Goal: Transaction & Acquisition: Purchase product/service

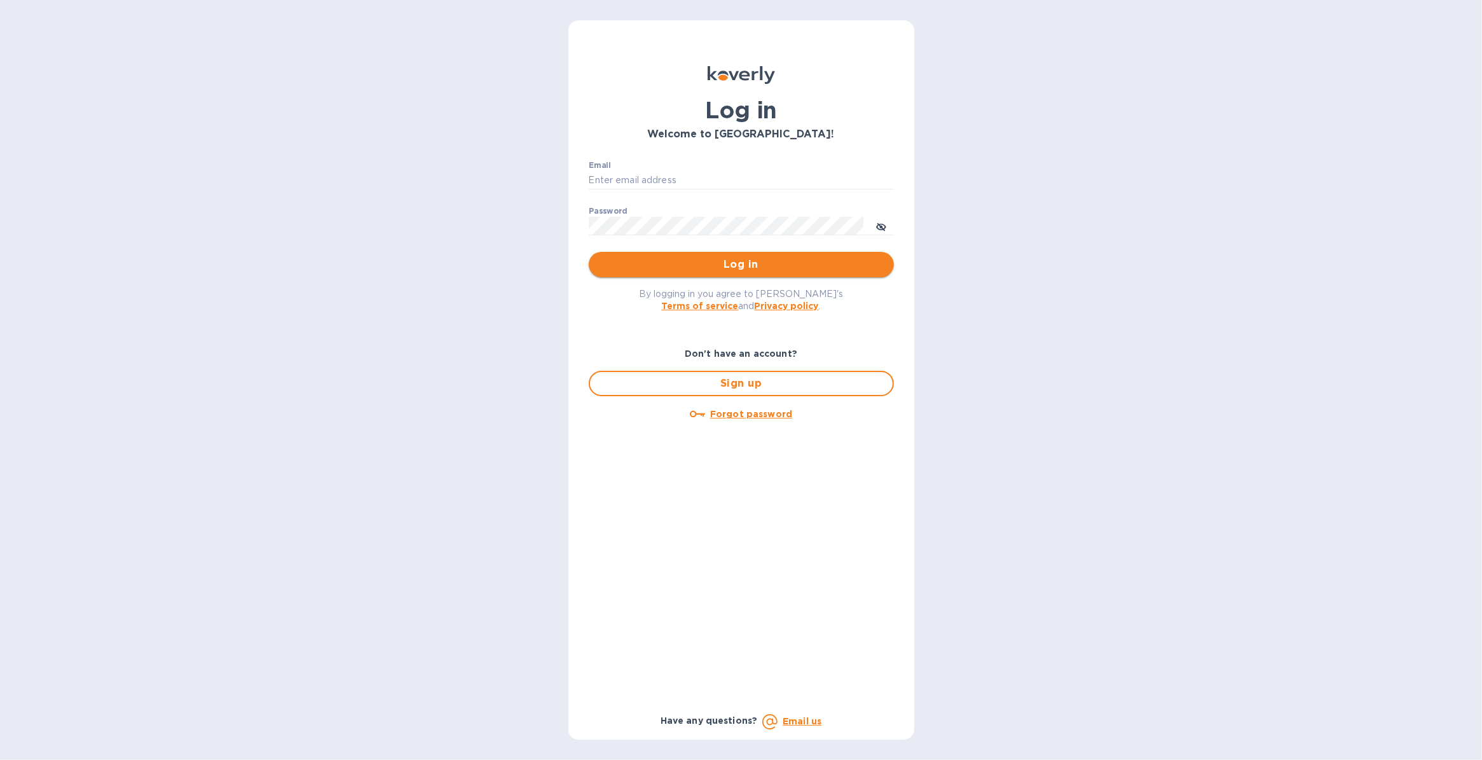
type input "[PERSON_NAME][EMAIL_ADDRESS][PERSON_NAME][DOMAIN_NAME]"
click at [679, 263] on span "Log in" at bounding box center [741, 264] width 285 height 15
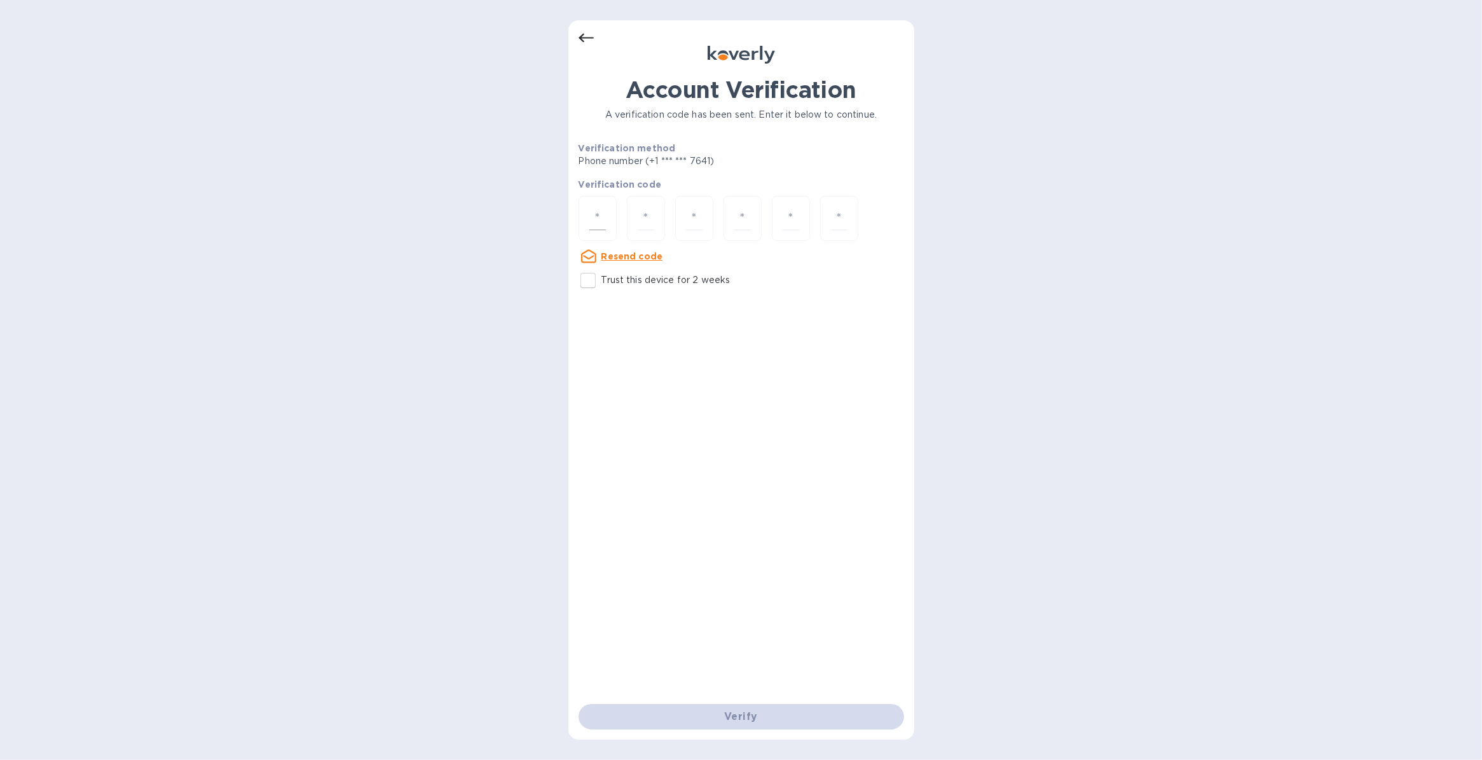
click at [589, 215] on div at bounding box center [598, 218] width 38 height 45
type input "1"
type input "8"
type input "3"
type input "5"
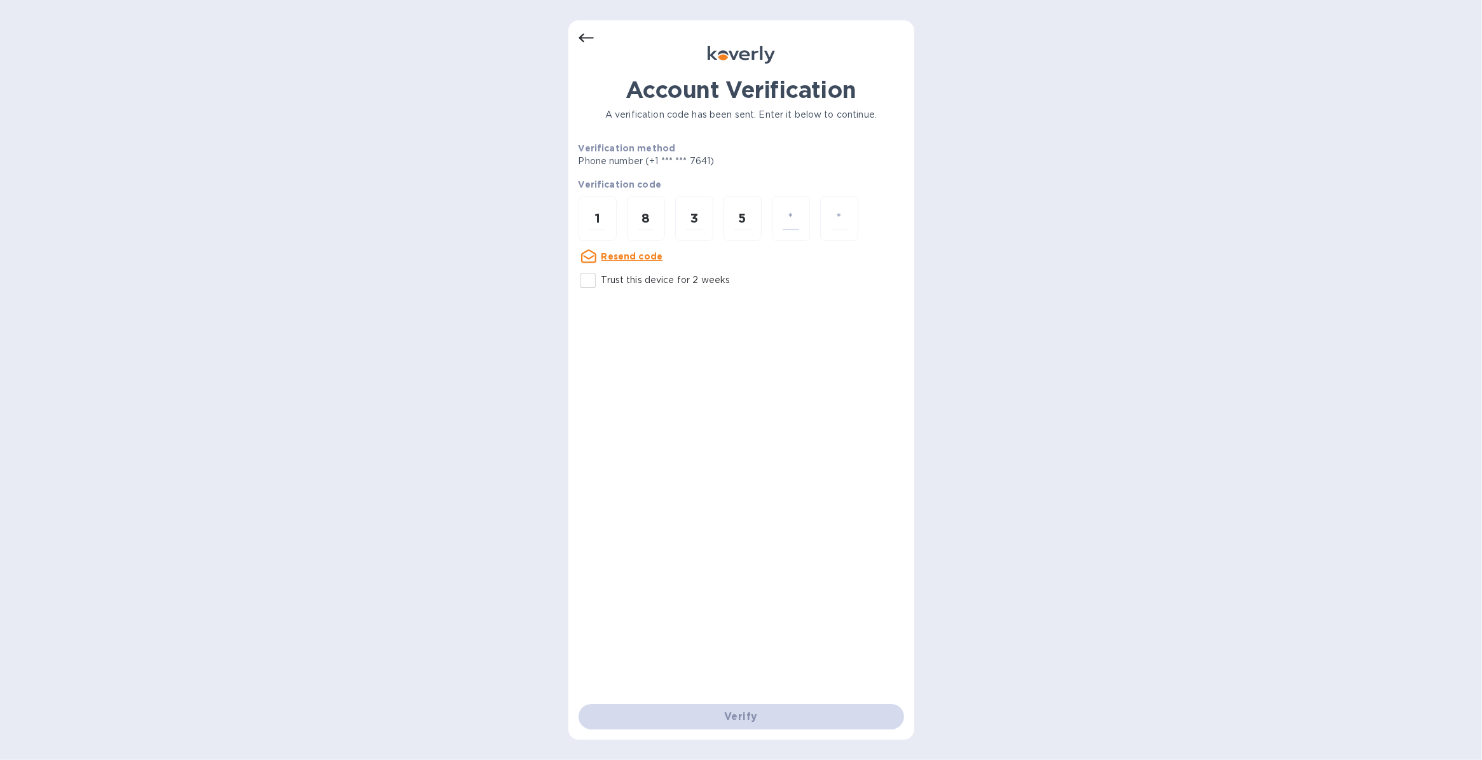
type input "4"
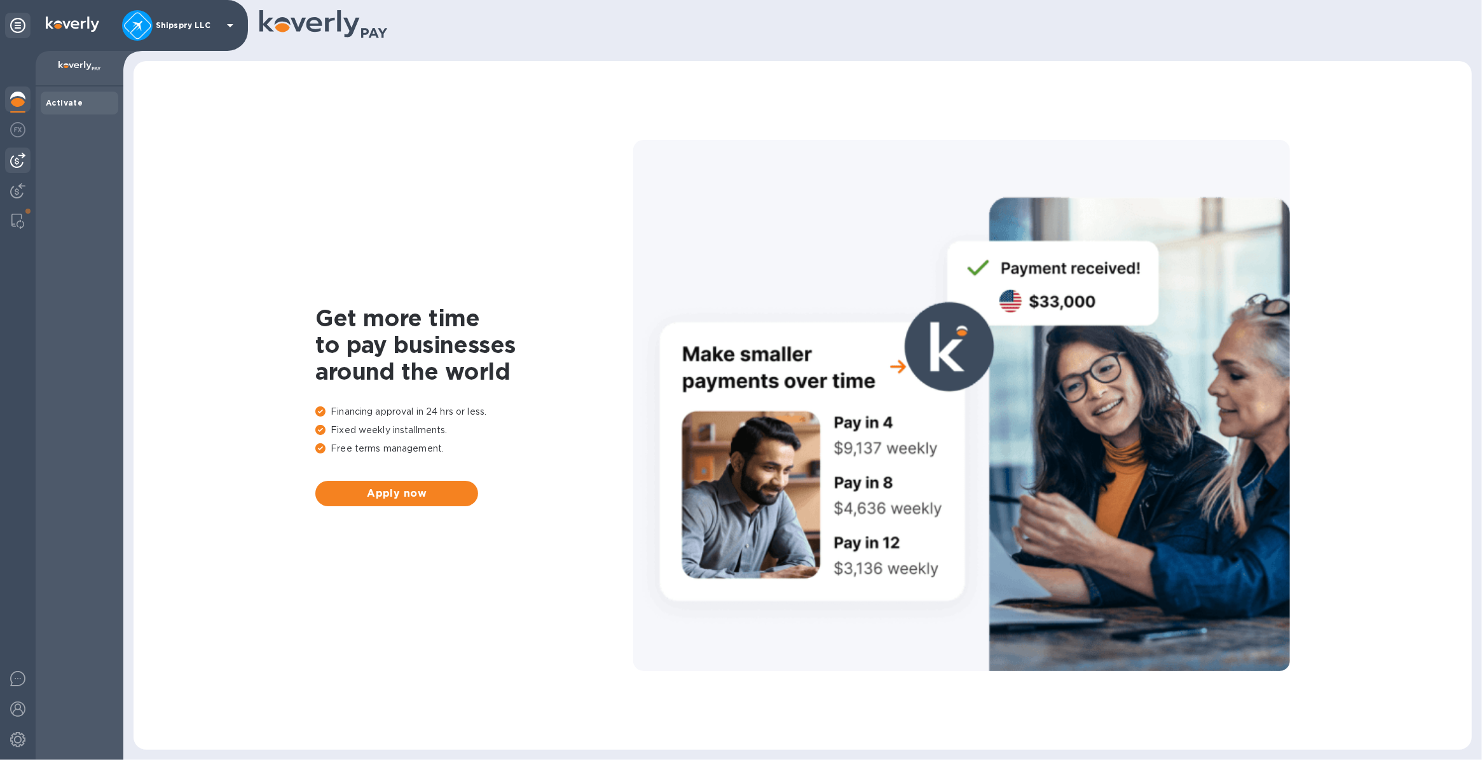
click at [19, 166] on img at bounding box center [17, 160] width 15 height 15
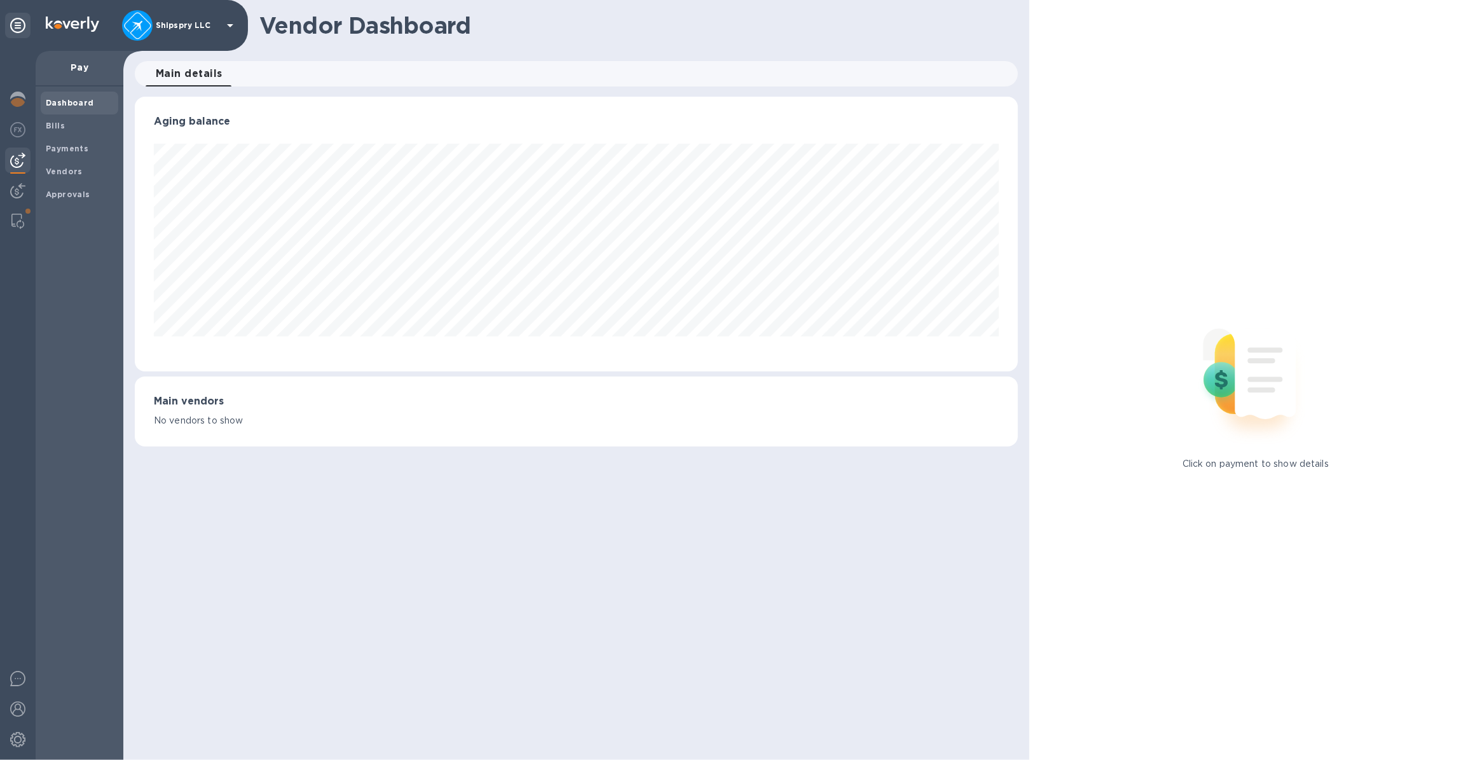
scroll to position [274, 883]
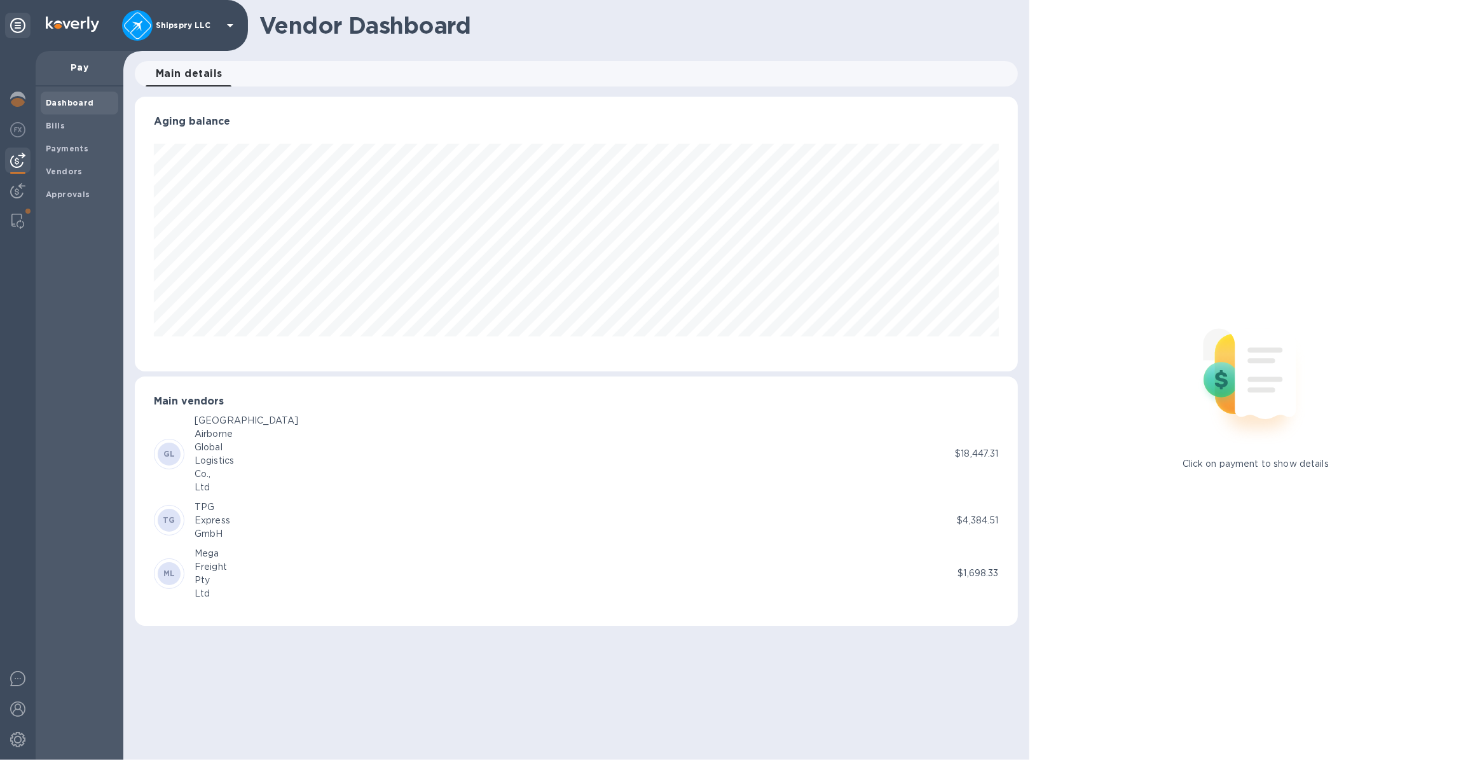
click at [245, 431] on div "Airborne" at bounding box center [247, 433] width 104 height 13
click at [980, 452] on p "$18,447.31" at bounding box center [976, 453] width 43 height 13
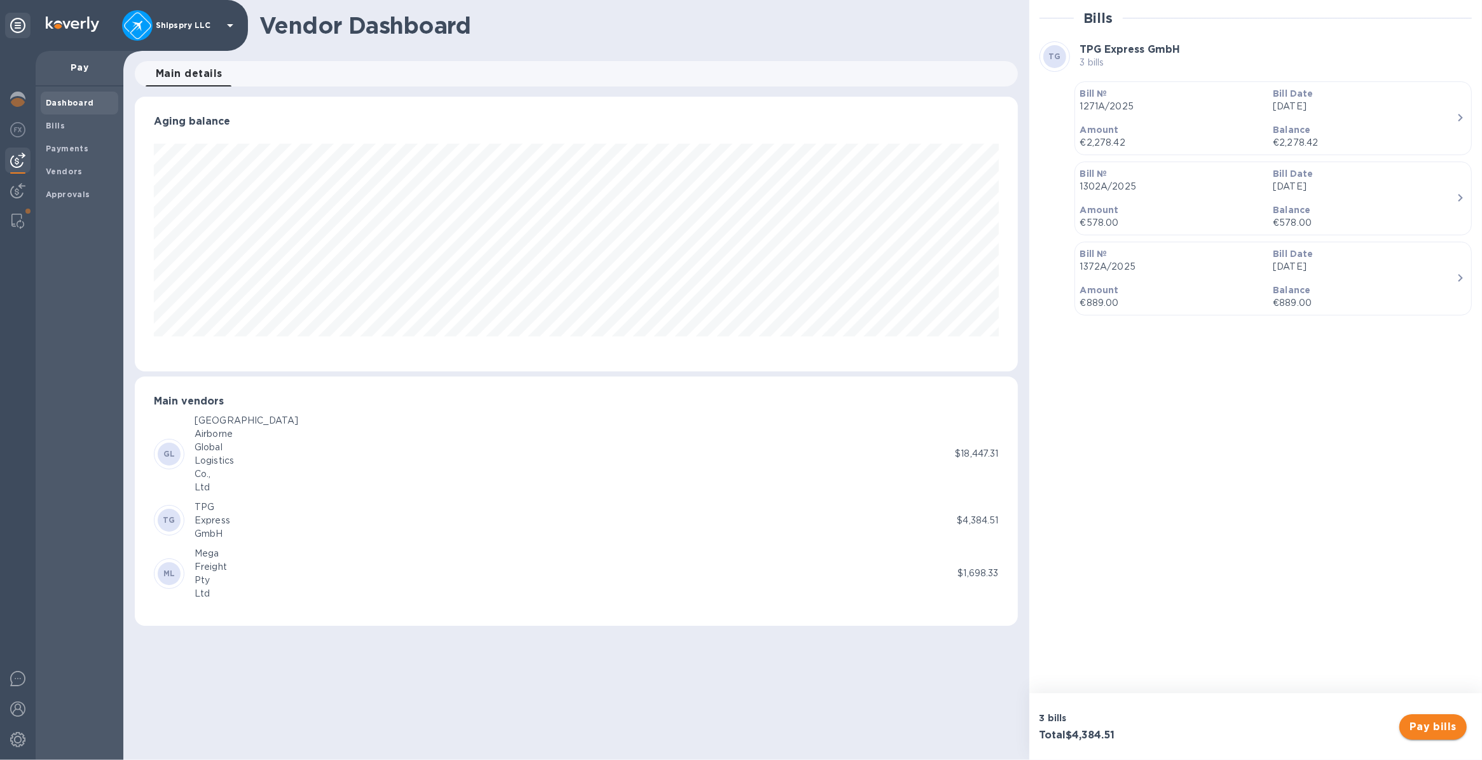
click at [1426, 727] on span "Pay bills" at bounding box center [1433, 726] width 47 height 15
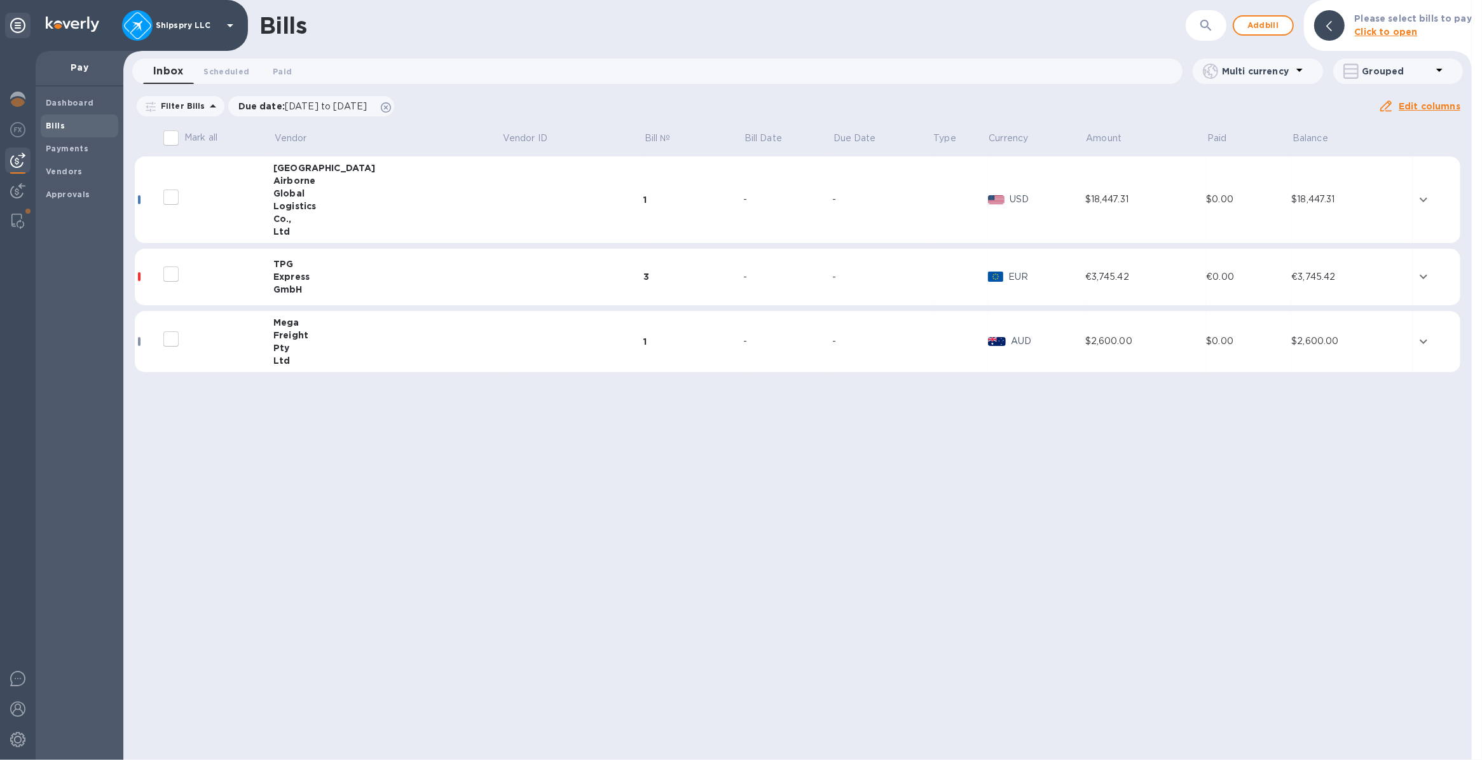
click at [169, 201] on input "decorative checkbox" at bounding box center [171, 197] width 27 height 27
click at [1429, 199] on td at bounding box center [1437, 199] width 48 height 87
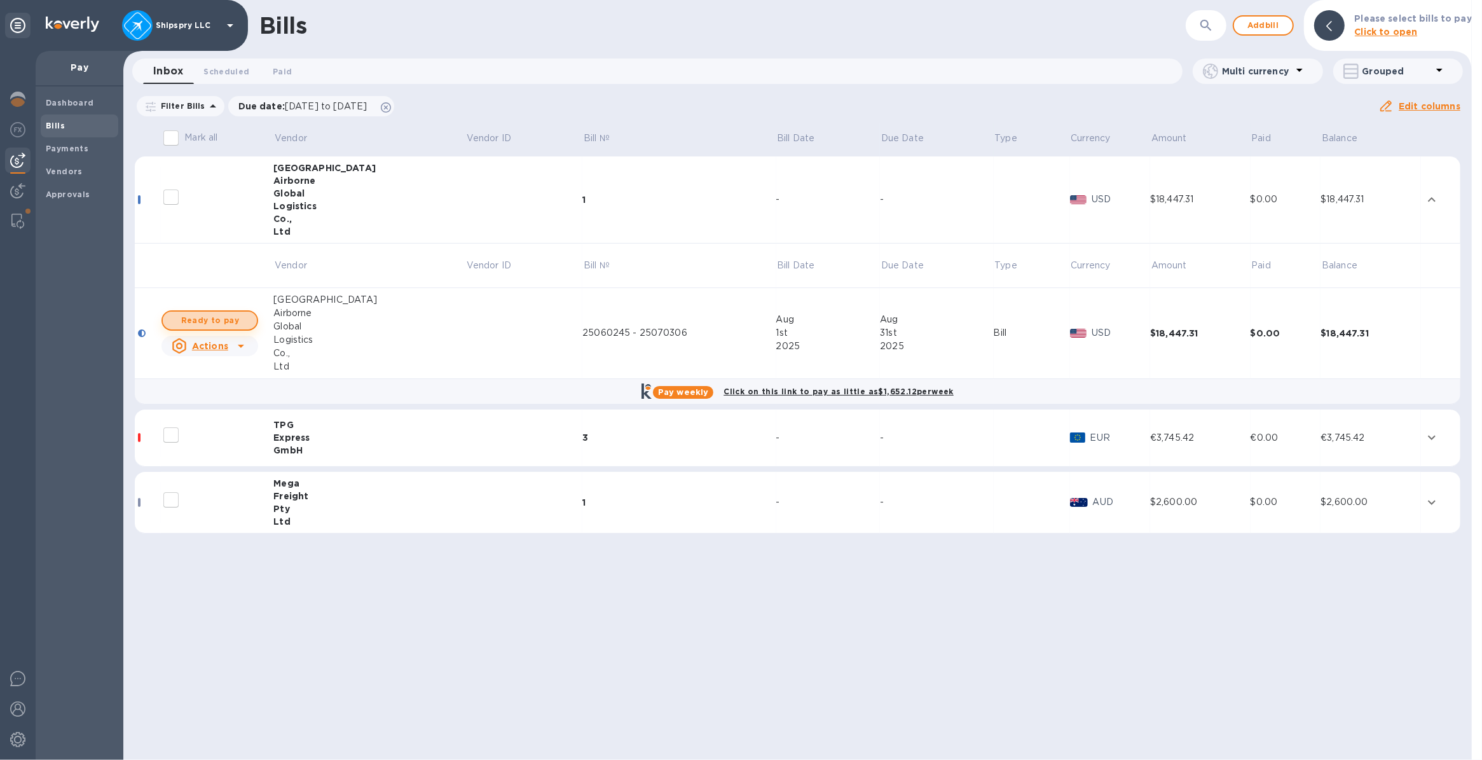
click at [204, 322] on span "Ready to pay" at bounding box center [210, 320] width 74 height 15
checkbox input "true"
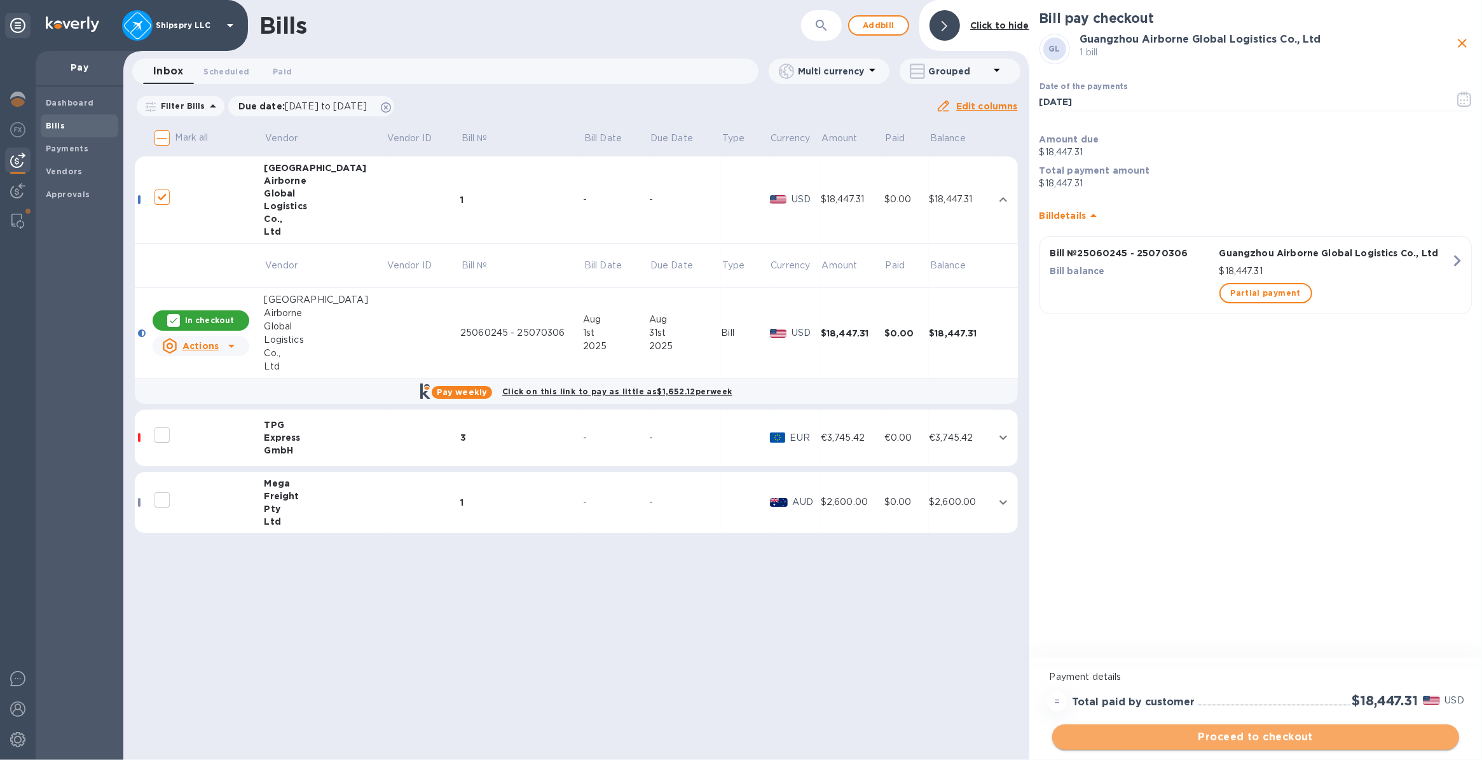
click at [1226, 739] on span "Proceed to checkout" at bounding box center [1256, 736] width 387 height 15
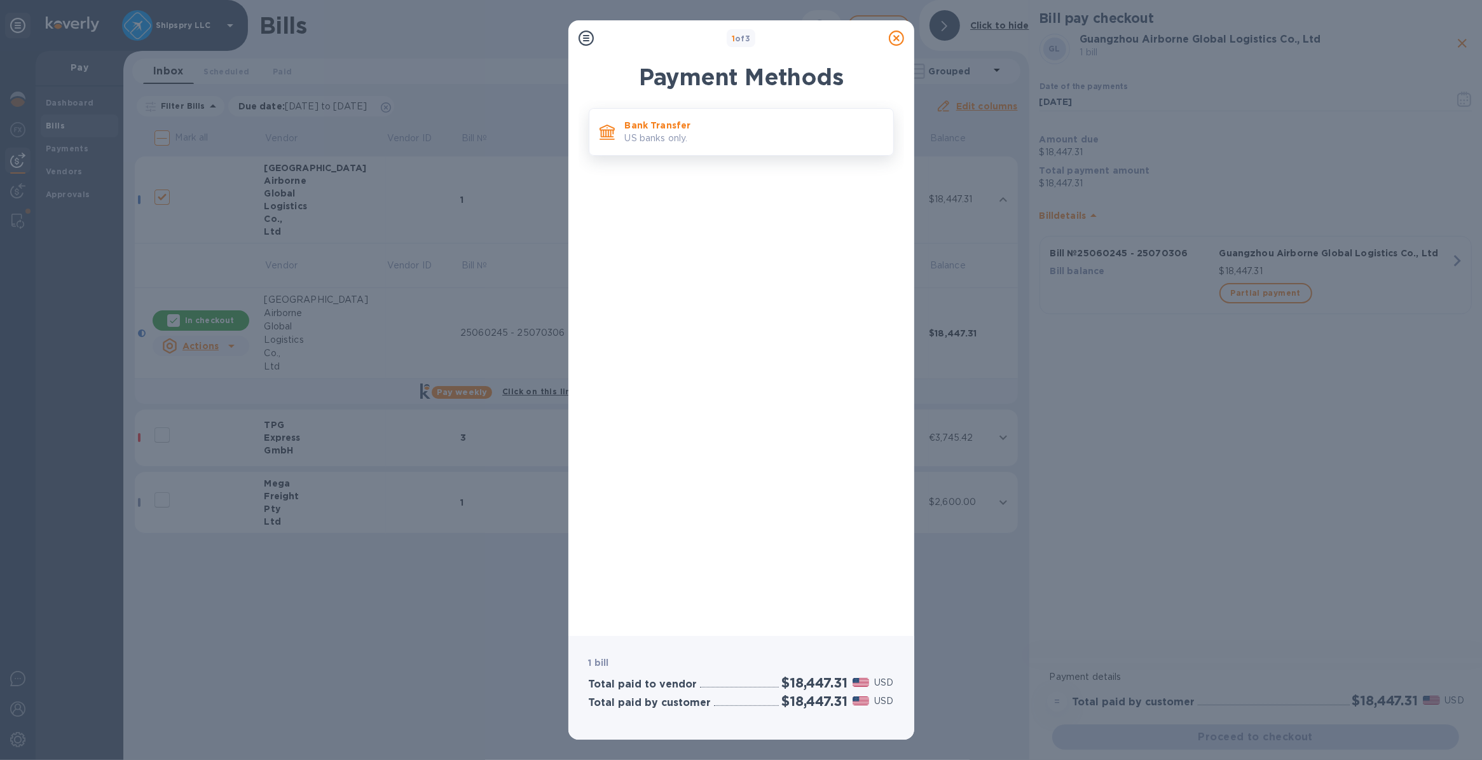
click at [700, 128] on p "Bank Transfer" at bounding box center [754, 125] width 258 height 13
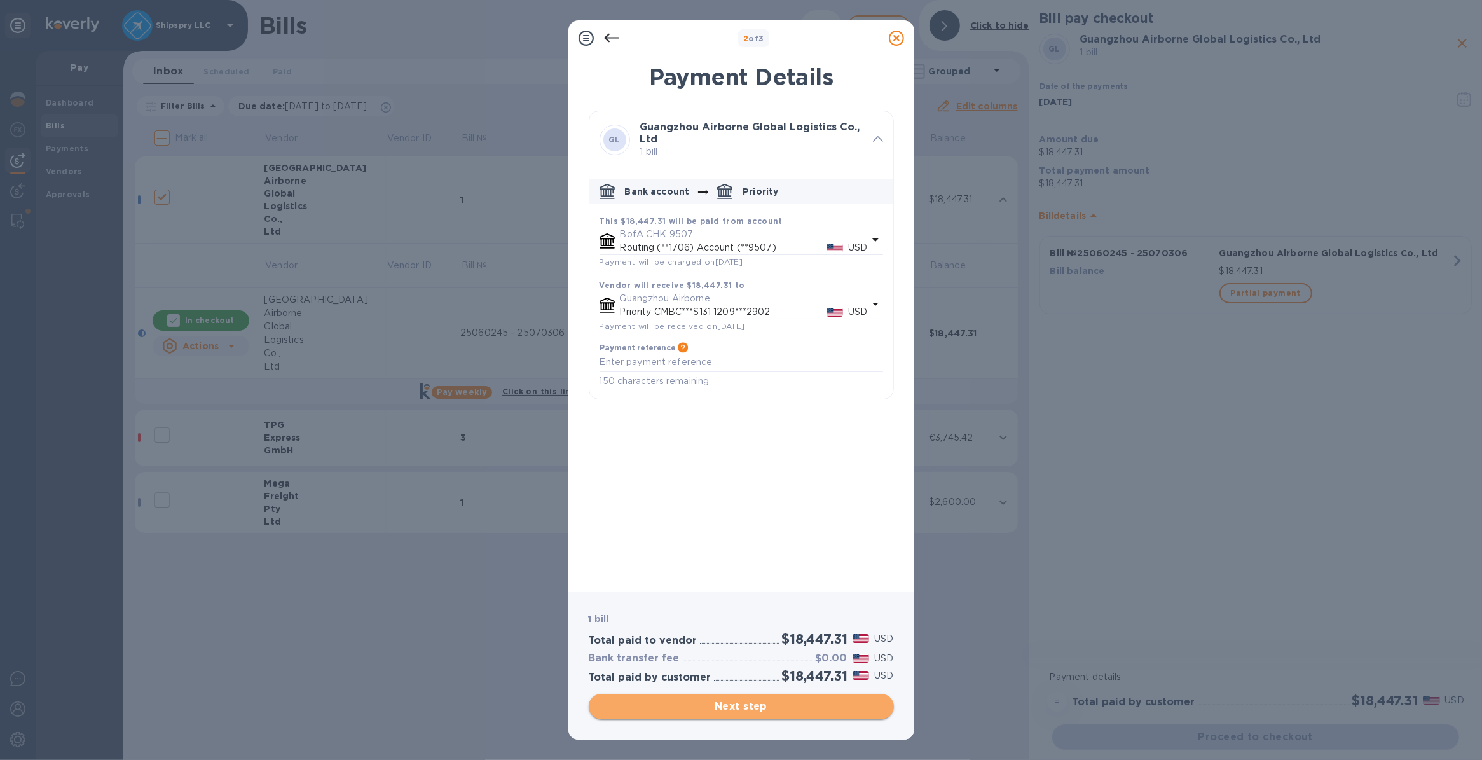
click at [715, 707] on span "Next step" at bounding box center [741, 706] width 285 height 15
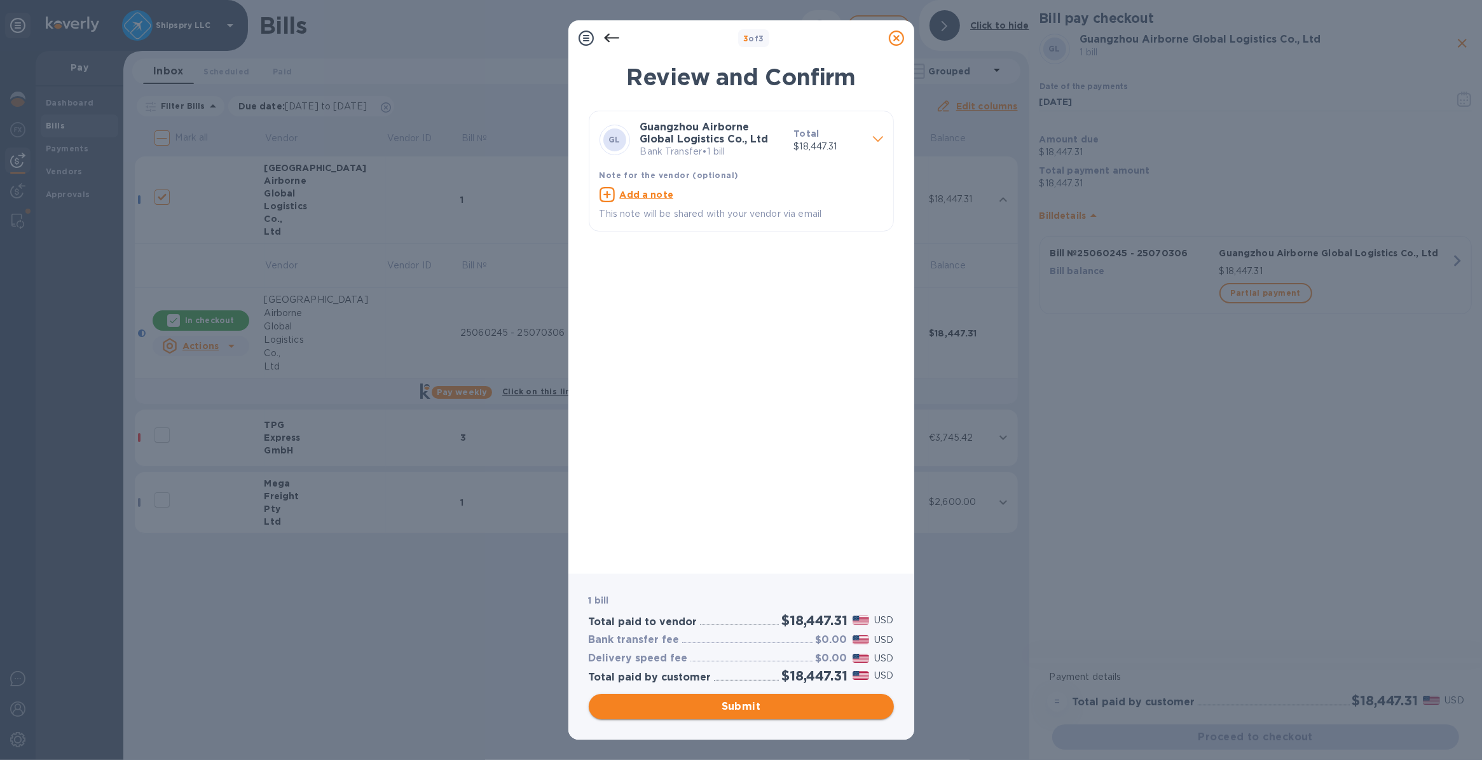
click at [739, 701] on span "Submit" at bounding box center [741, 706] width 285 height 15
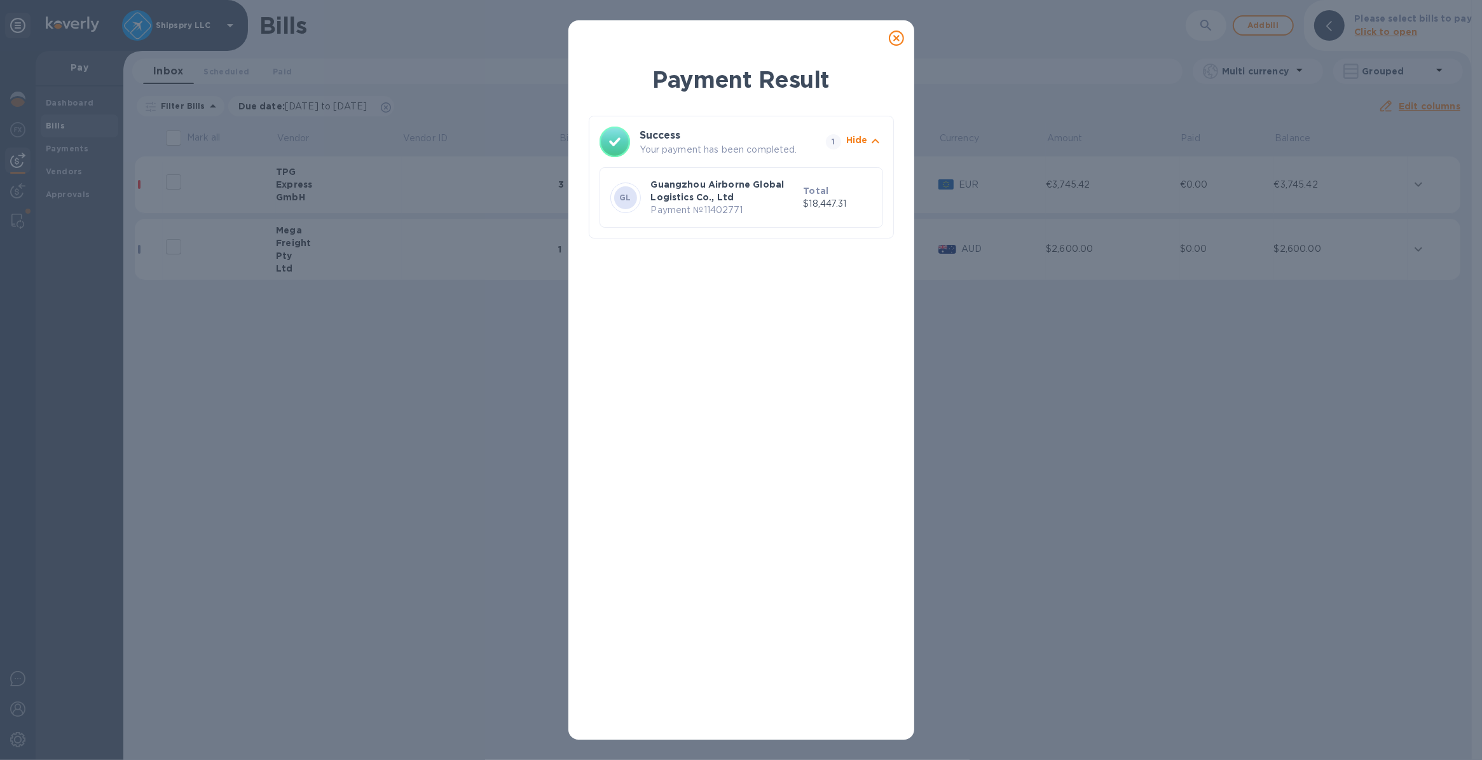
click at [895, 37] on icon at bounding box center [896, 38] width 15 height 15
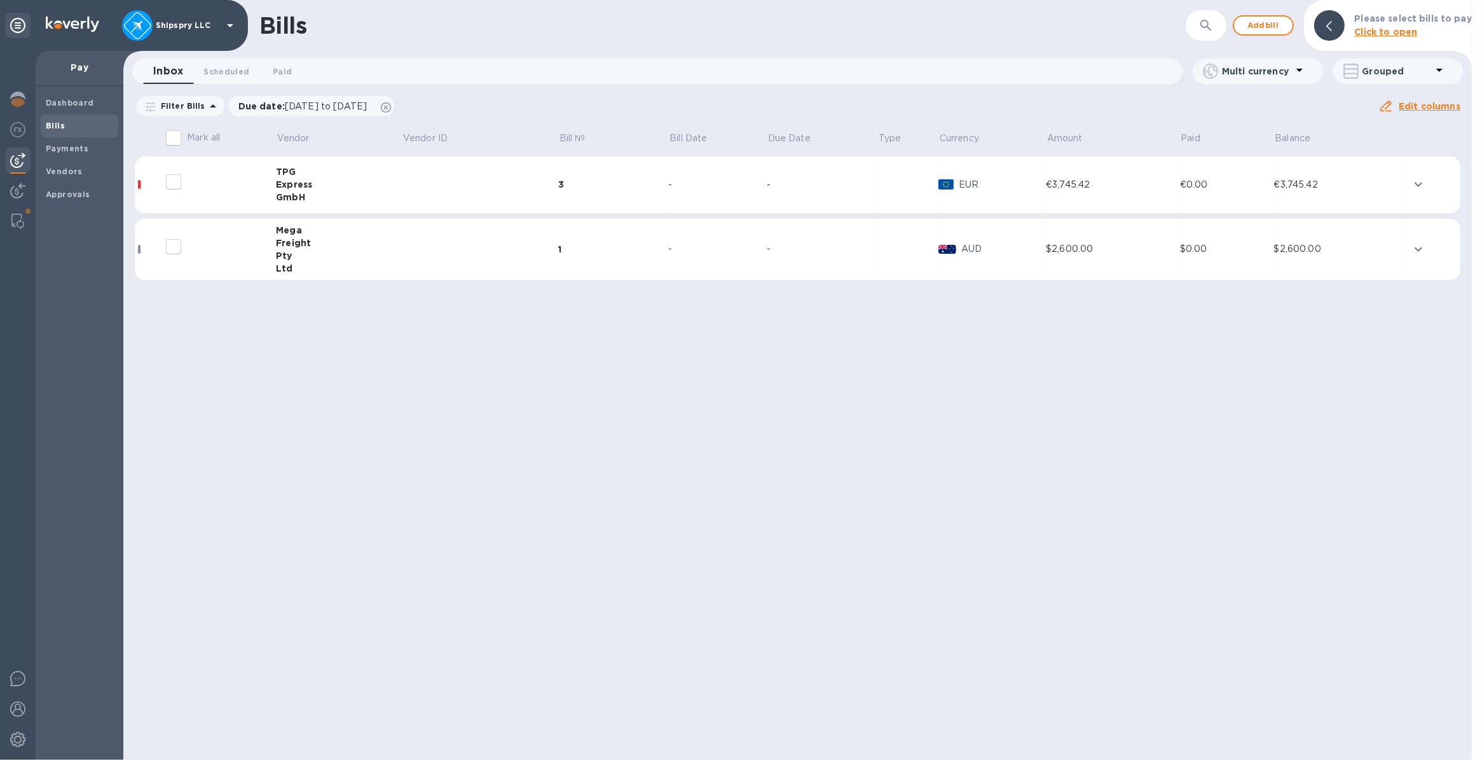
click at [175, 181] on input "decorative checkbox" at bounding box center [173, 182] width 27 height 27
click at [1419, 175] on button "expand row" at bounding box center [1418, 184] width 19 height 19
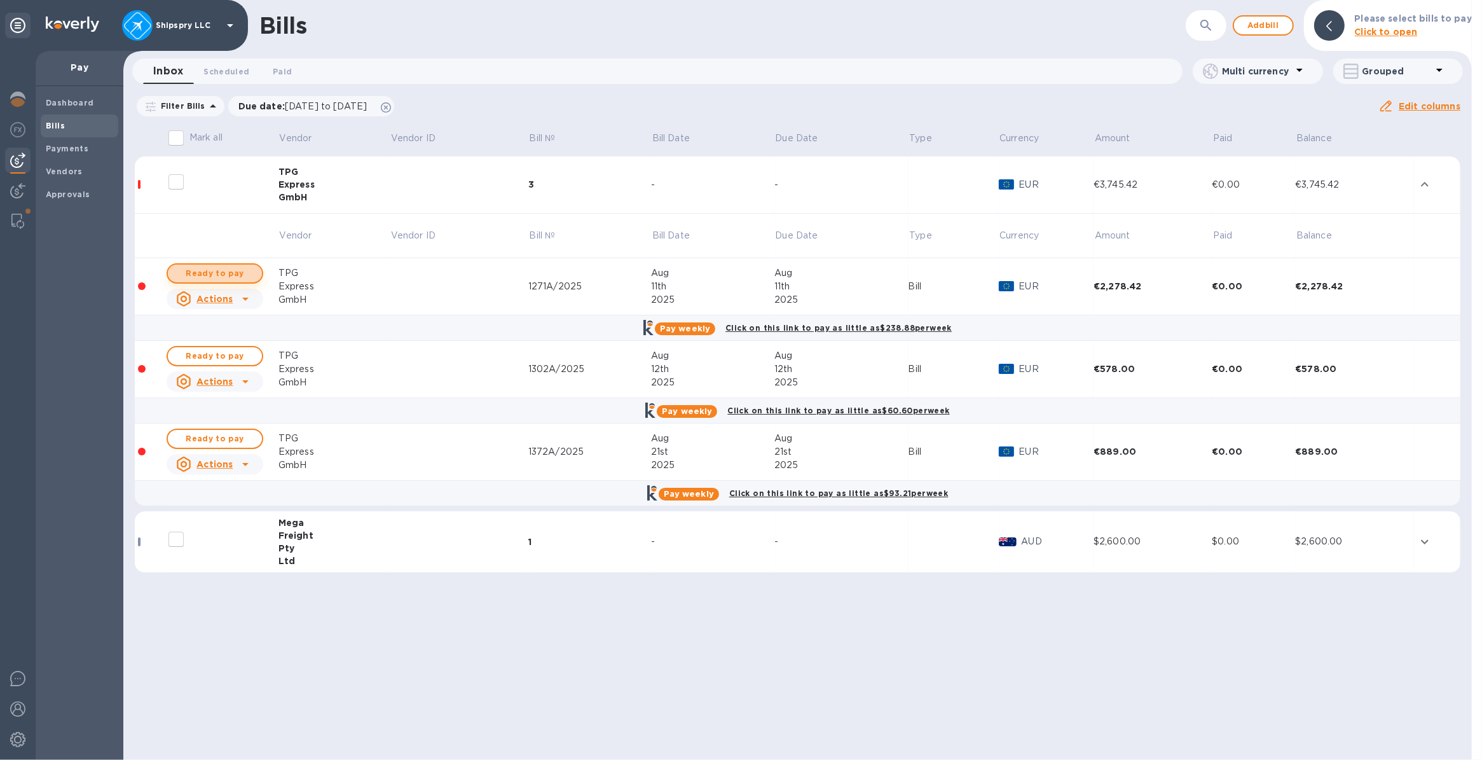
click at [224, 273] on span "Ready to pay" at bounding box center [215, 273] width 74 height 15
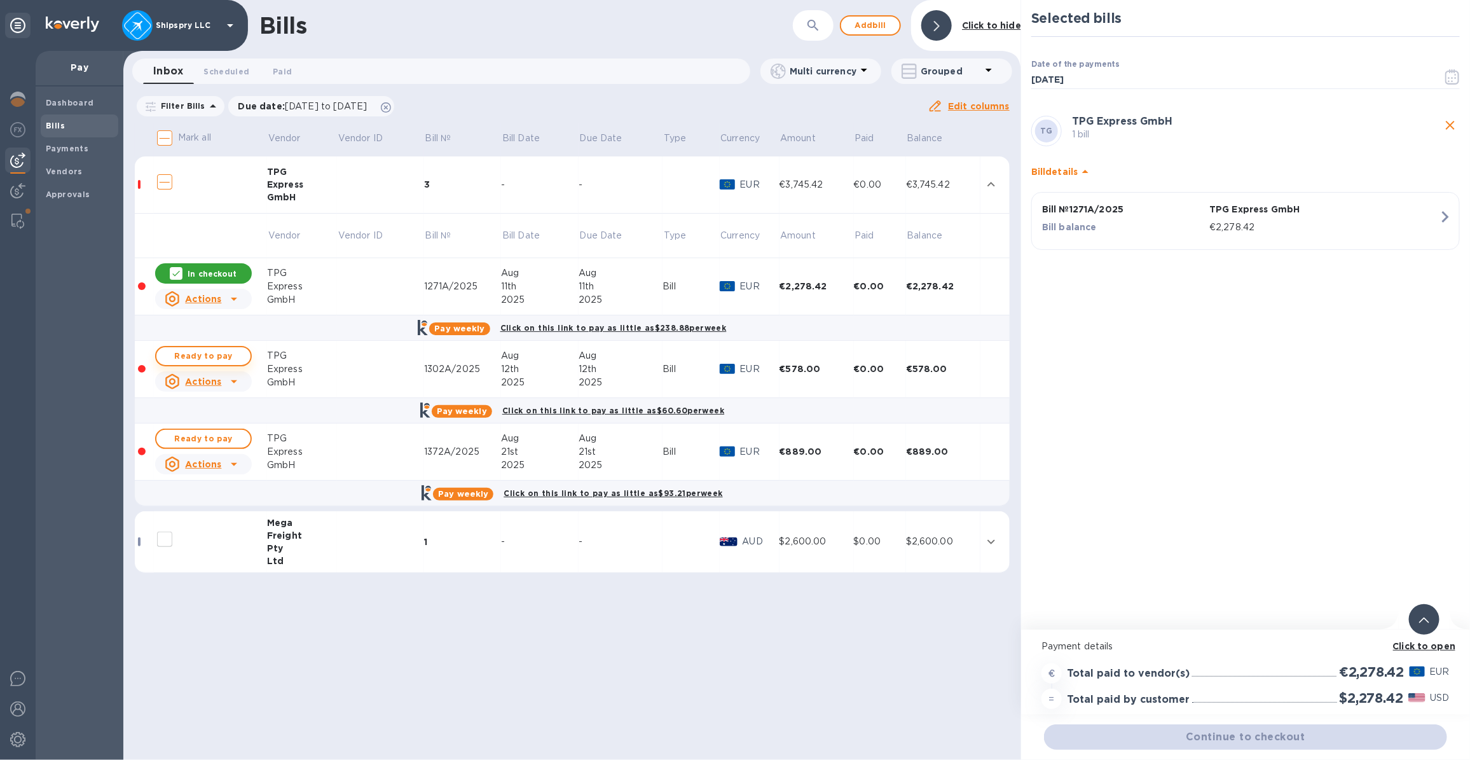
click at [211, 349] on span "Ready to pay" at bounding box center [204, 356] width 74 height 15
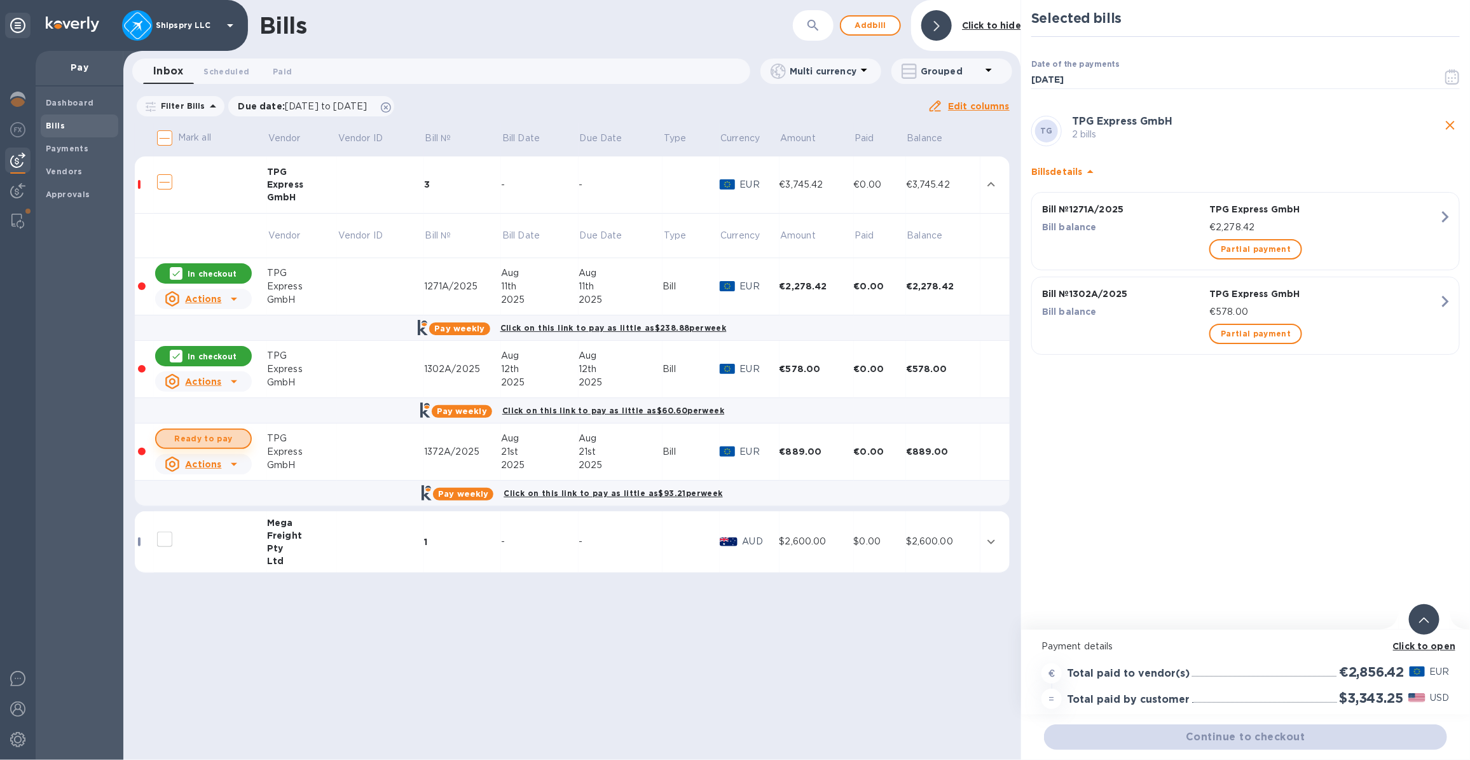
click at [202, 436] on span "Ready to pay" at bounding box center [204, 438] width 74 height 15
checkbox input "true"
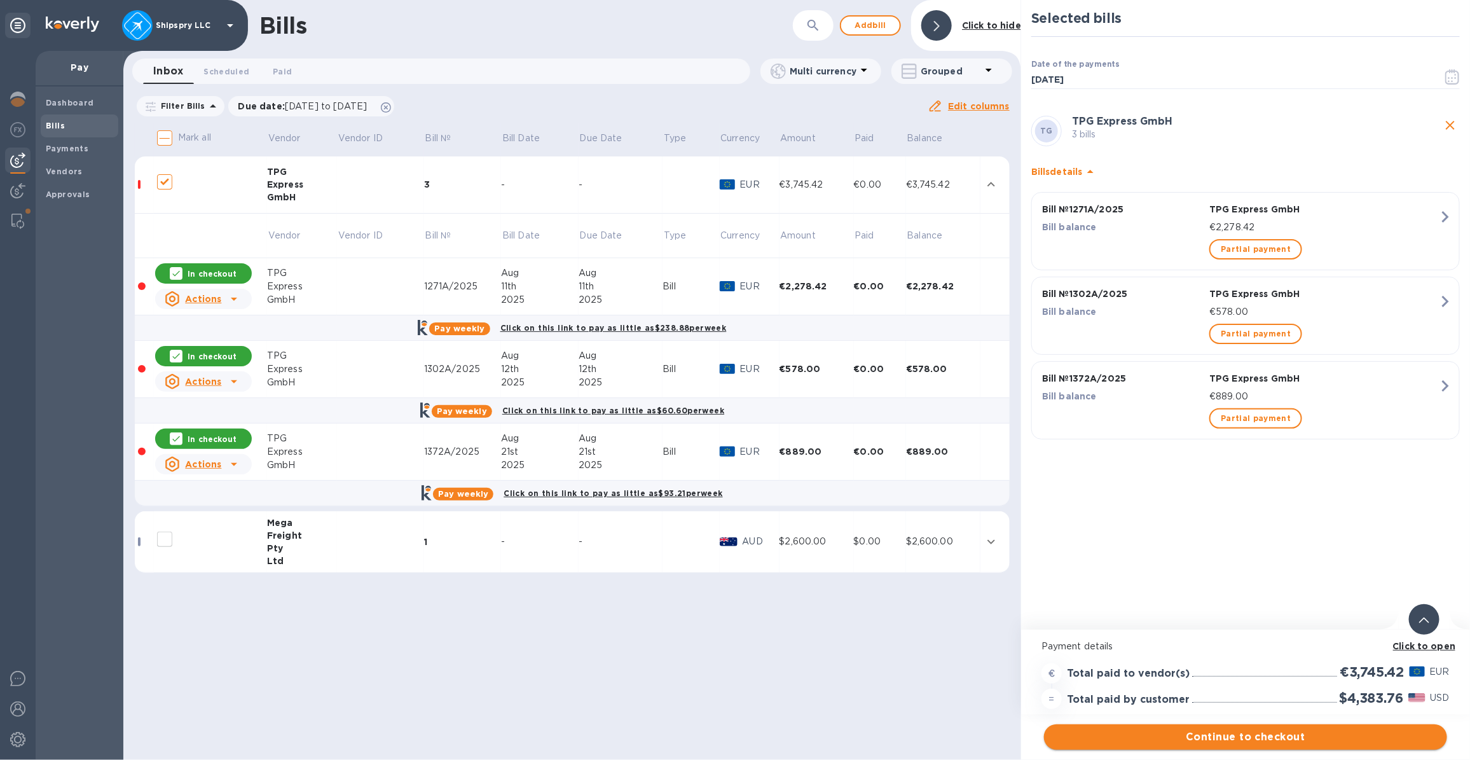
click at [1200, 742] on span "Continue to checkout" at bounding box center [1245, 736] width 383 height 15
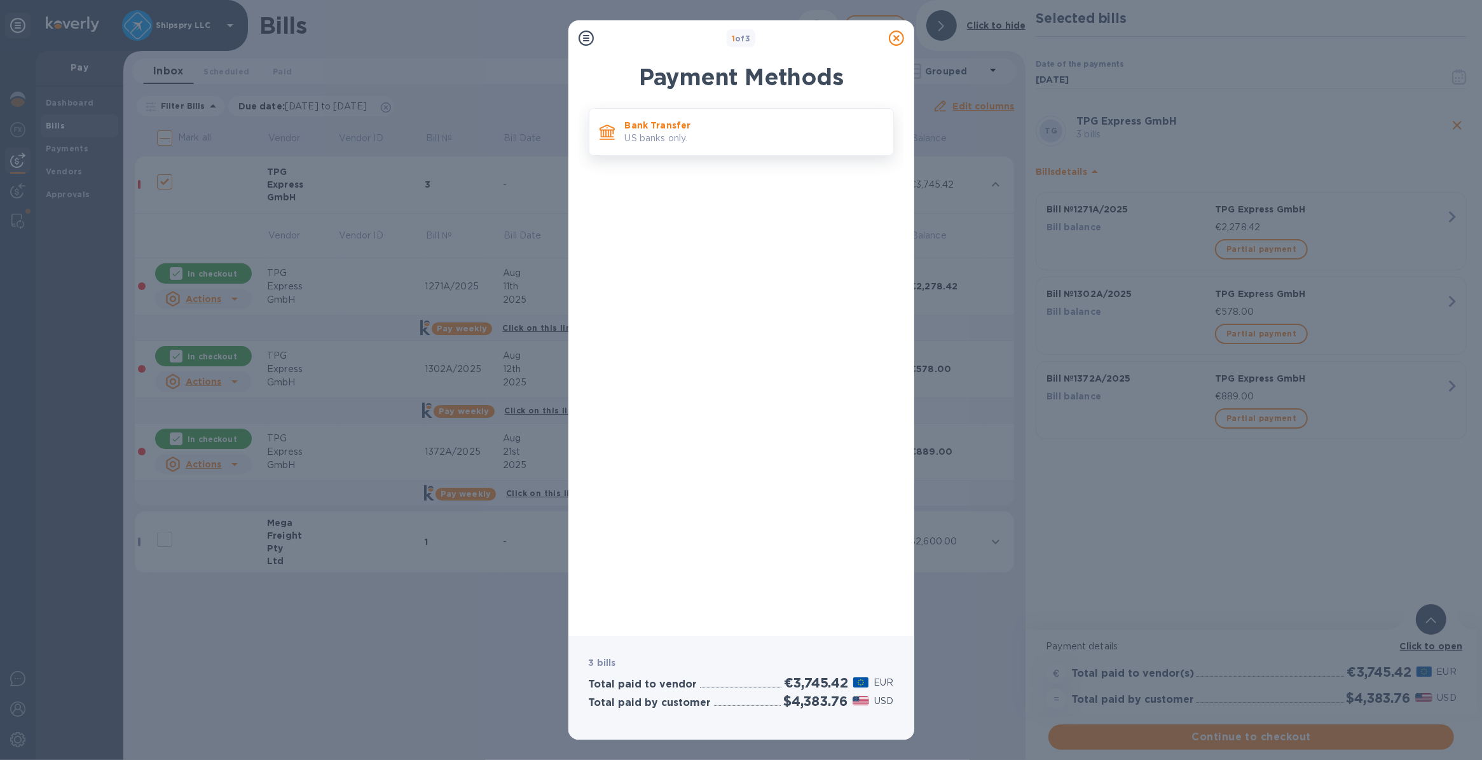
click at [649, 130] on p "Bank Transfer" at bounding box center [754, 125] width 258 height 13
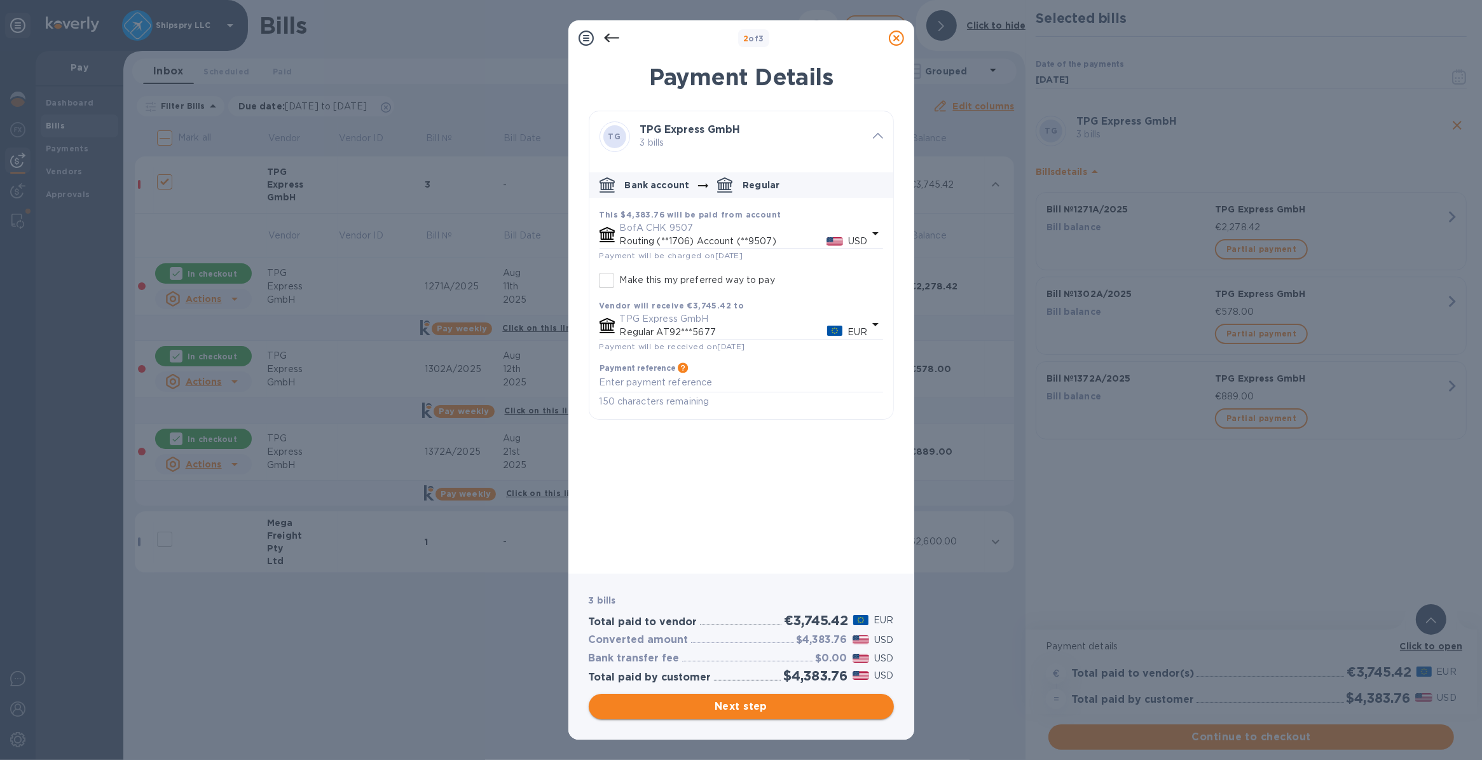
click at [740, 705] on span "Next step" at bounding box center [741, 706] width 285 height 15
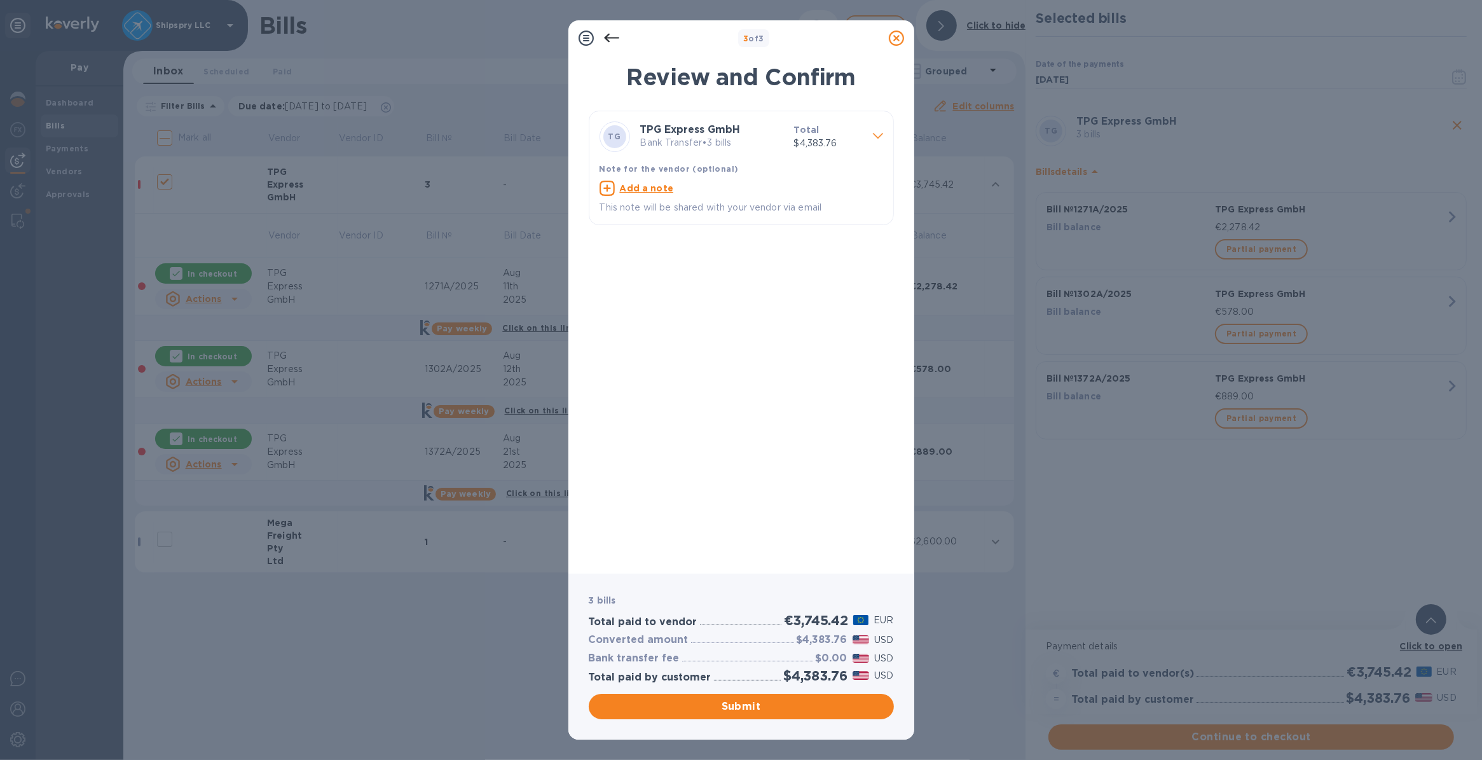
click at [662, 188] on u "Add a note" at bounding box center [647, 188] width 54 height 10
click at [658, 199] on div "x" at bounding box center [731, 190] width 263 height 19
click at [657, 188] on textarea at bounding box center [731, 189] width 263 height 11
type textarea "shipspry llc usa"
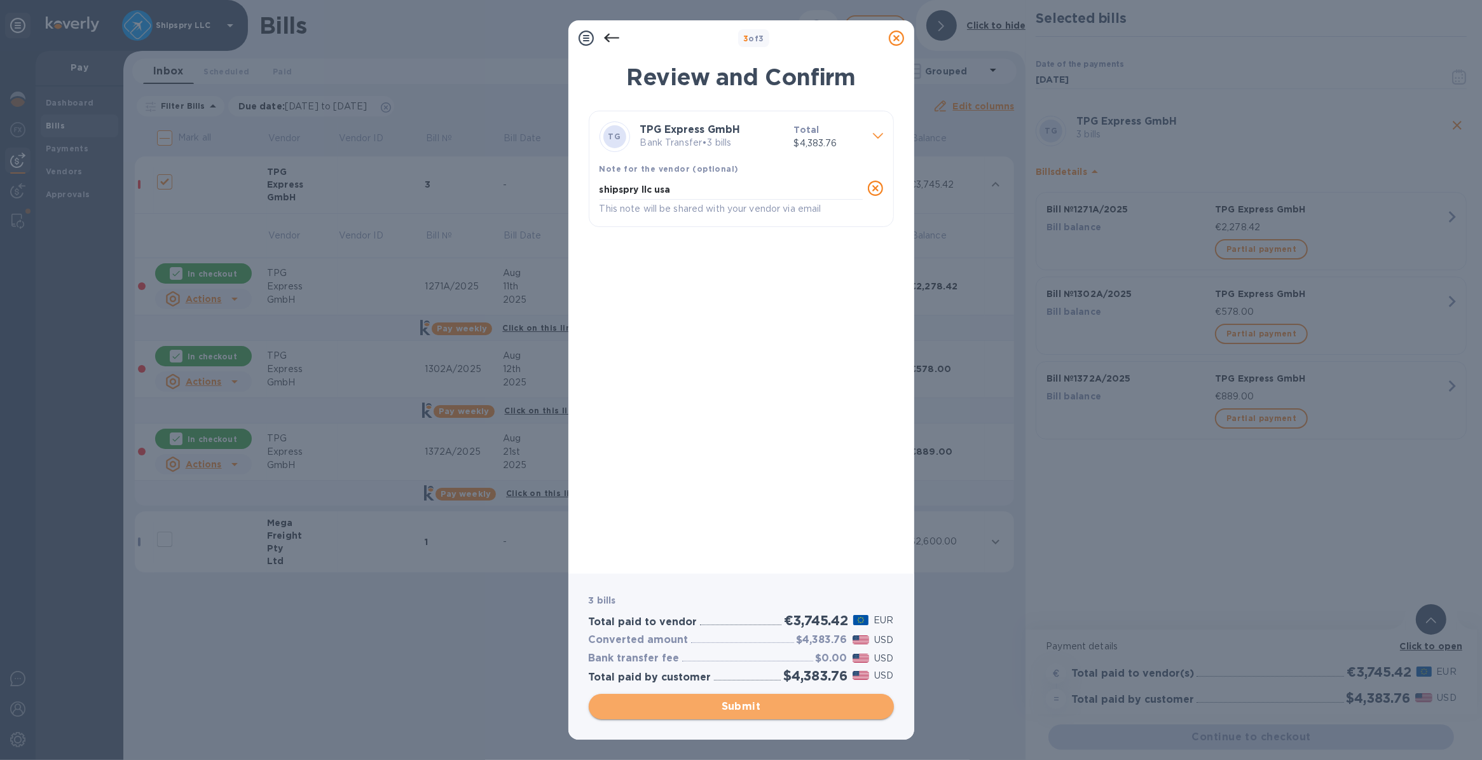
click at [710, 708] on span "Submit" at bounding box center [741, 706] width 285 height 15
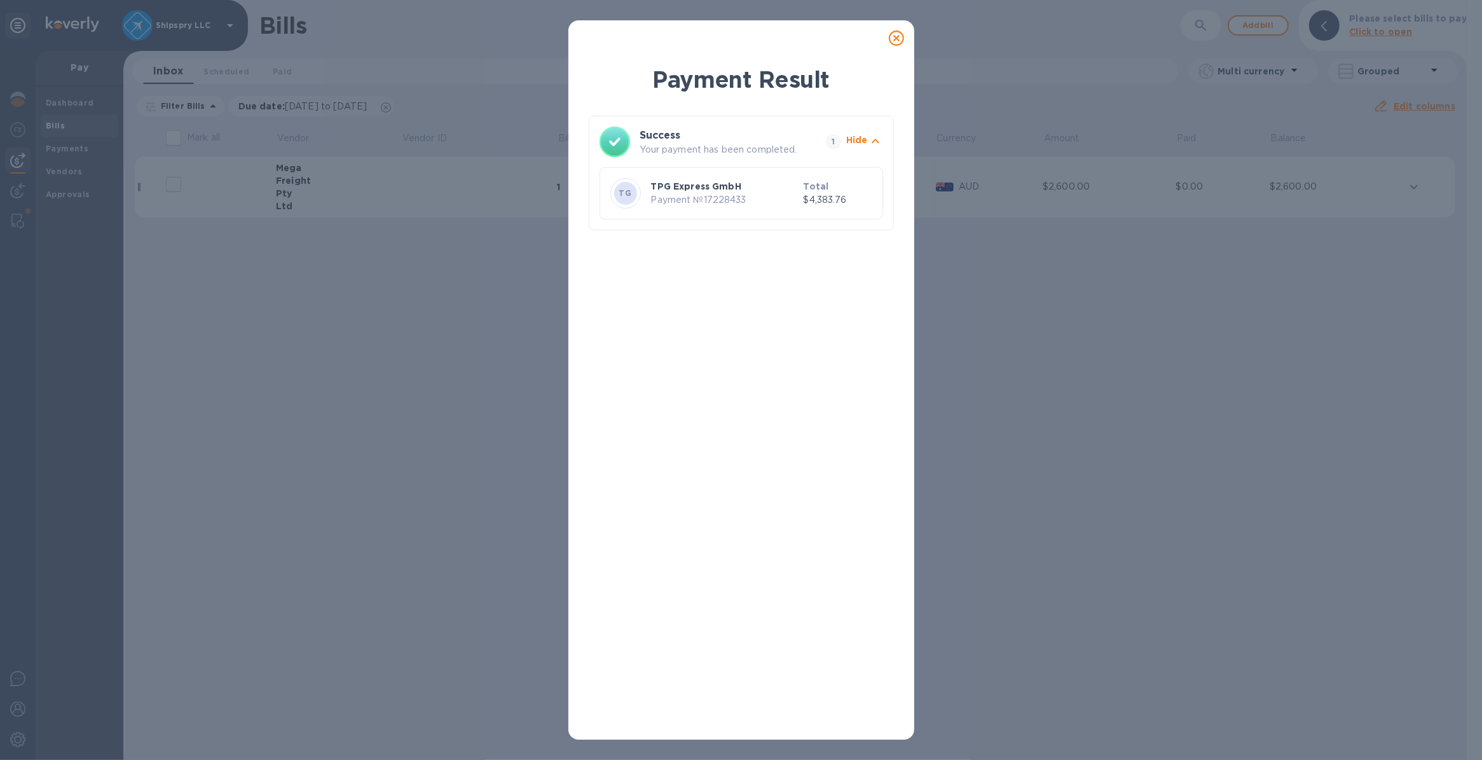
click at [894, 34] on icon at bounding box center [896, 38] width 15 height 15
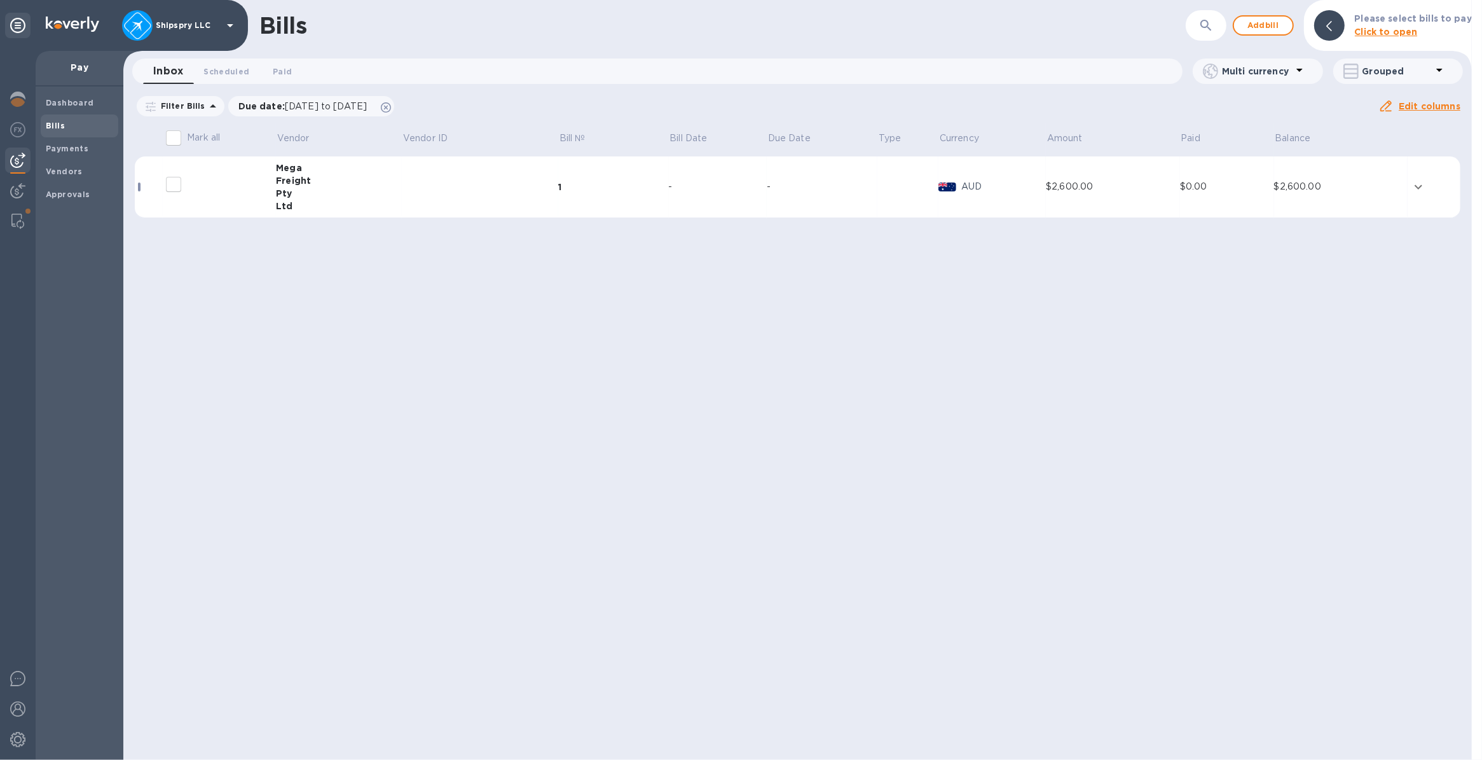
click at [1418, 185] on icon "expand row" at bounding box center [1418, 186] width 15 height 15
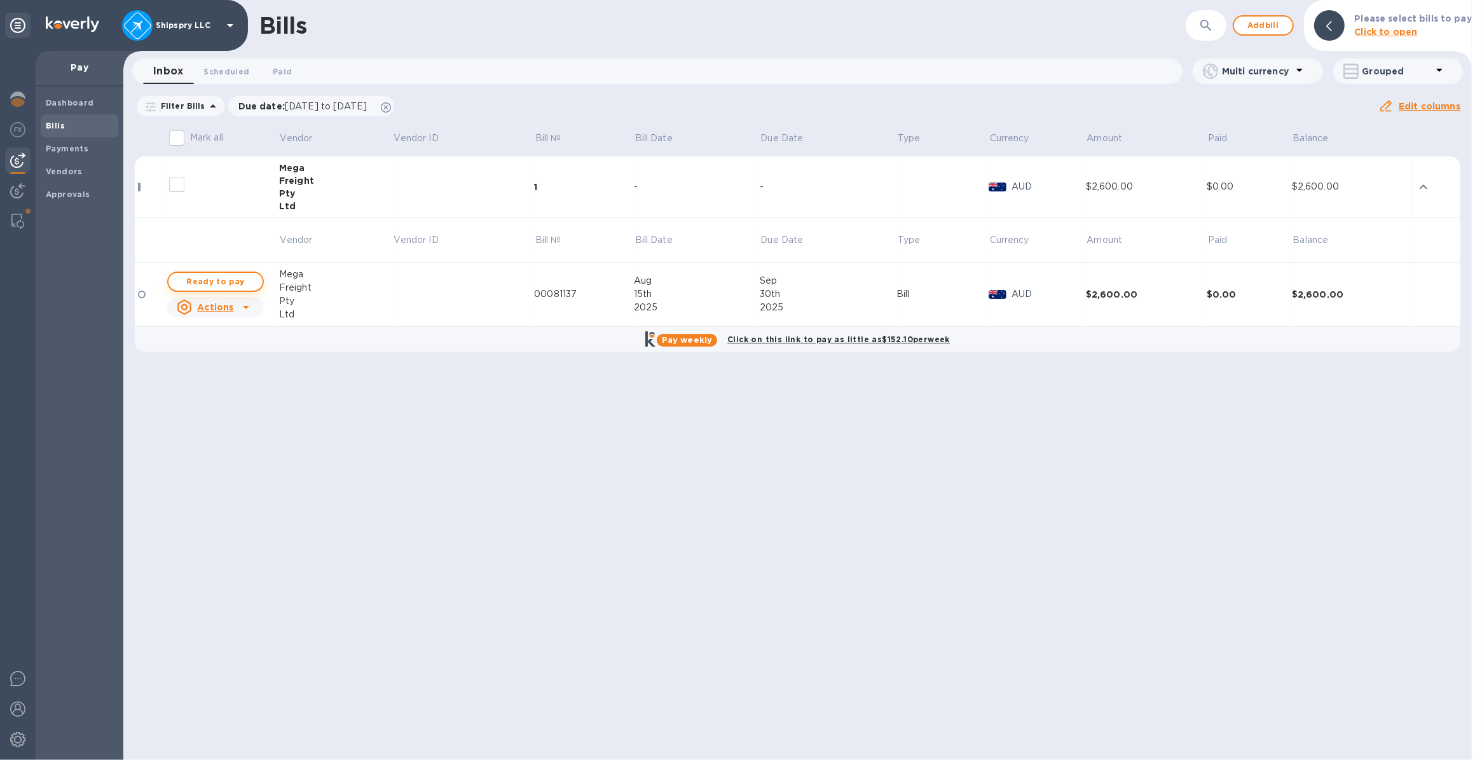
click at [237, 284] on span "Ready to pay" at bounding box center [216, 281] width 74 height 15
checkbox input "true"
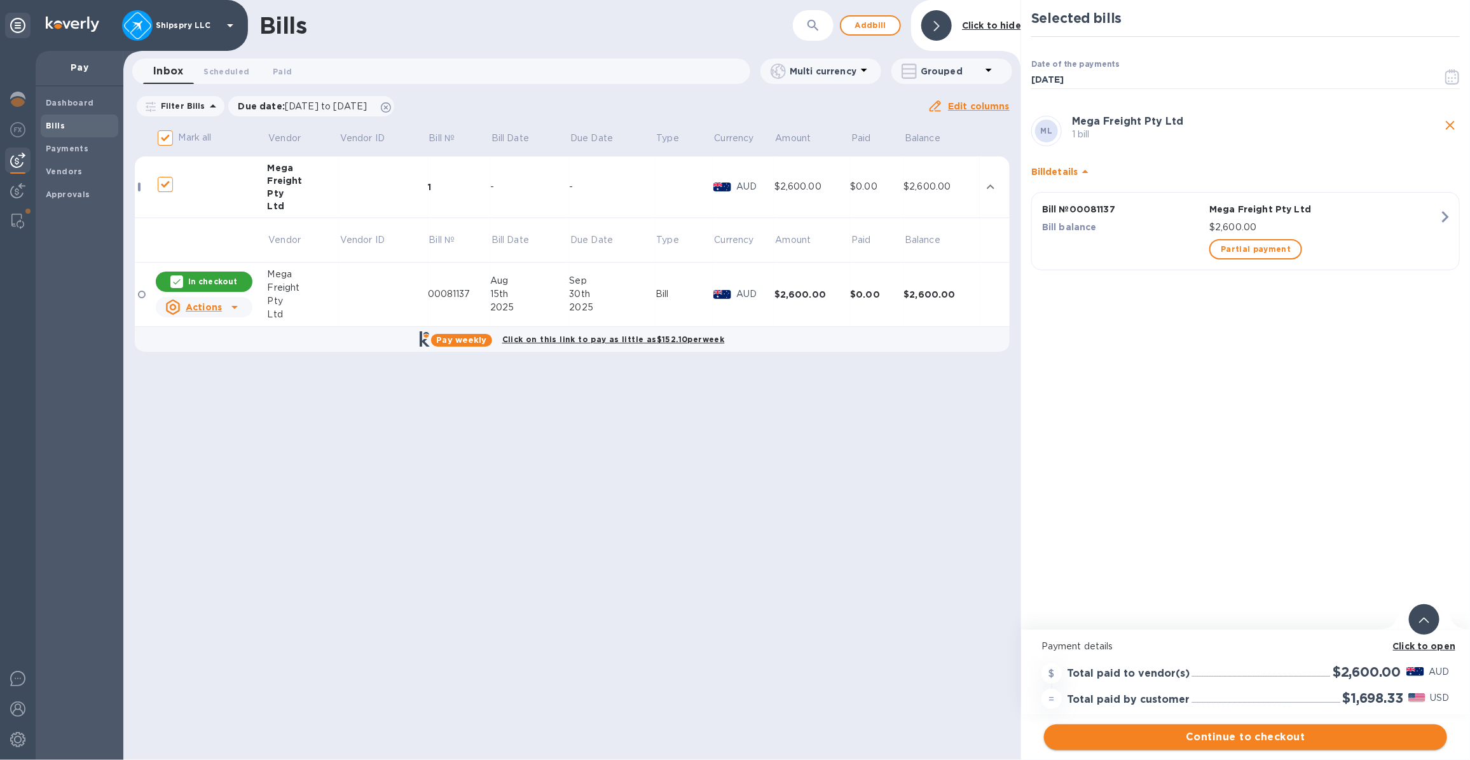
click at [1161, 742] on span "Continue to checkout" at bounding box center [1245, 736] width 383 height 15
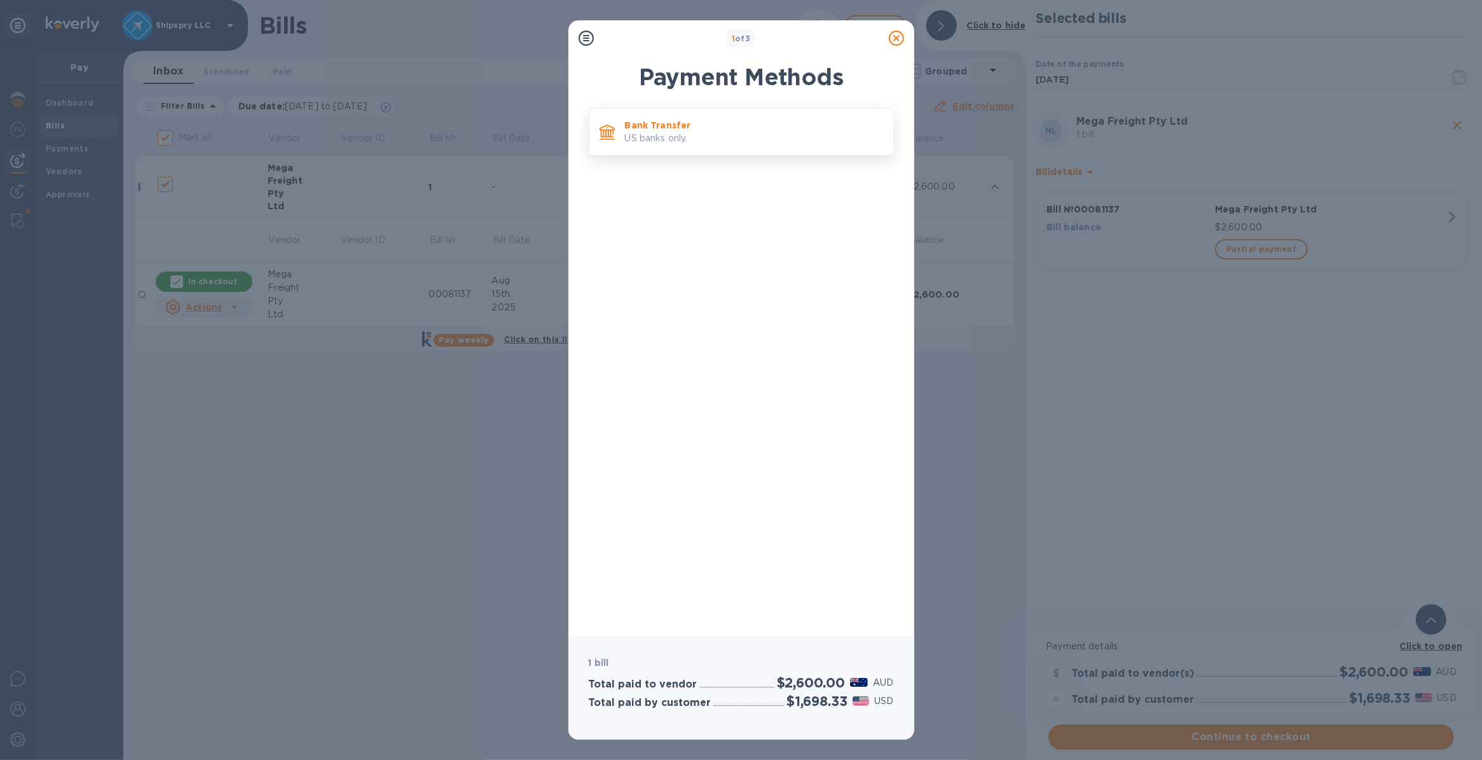
click at [660, 129] on p "Bank Transfer" at bounding box center [754, 125] width 258 height 13
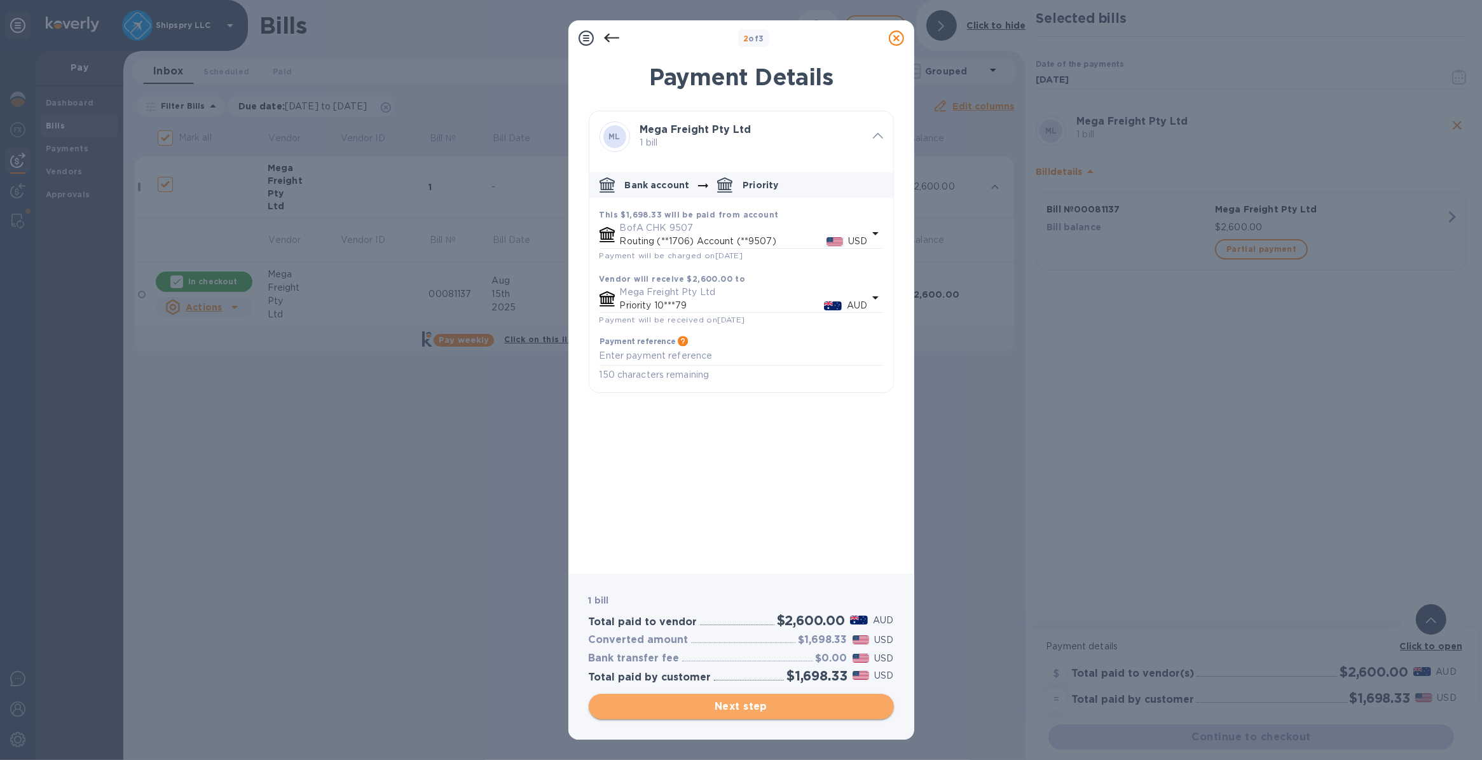
click at [742, 701] on span "Next step" at bounding box center [741, 706] width 285 height 15
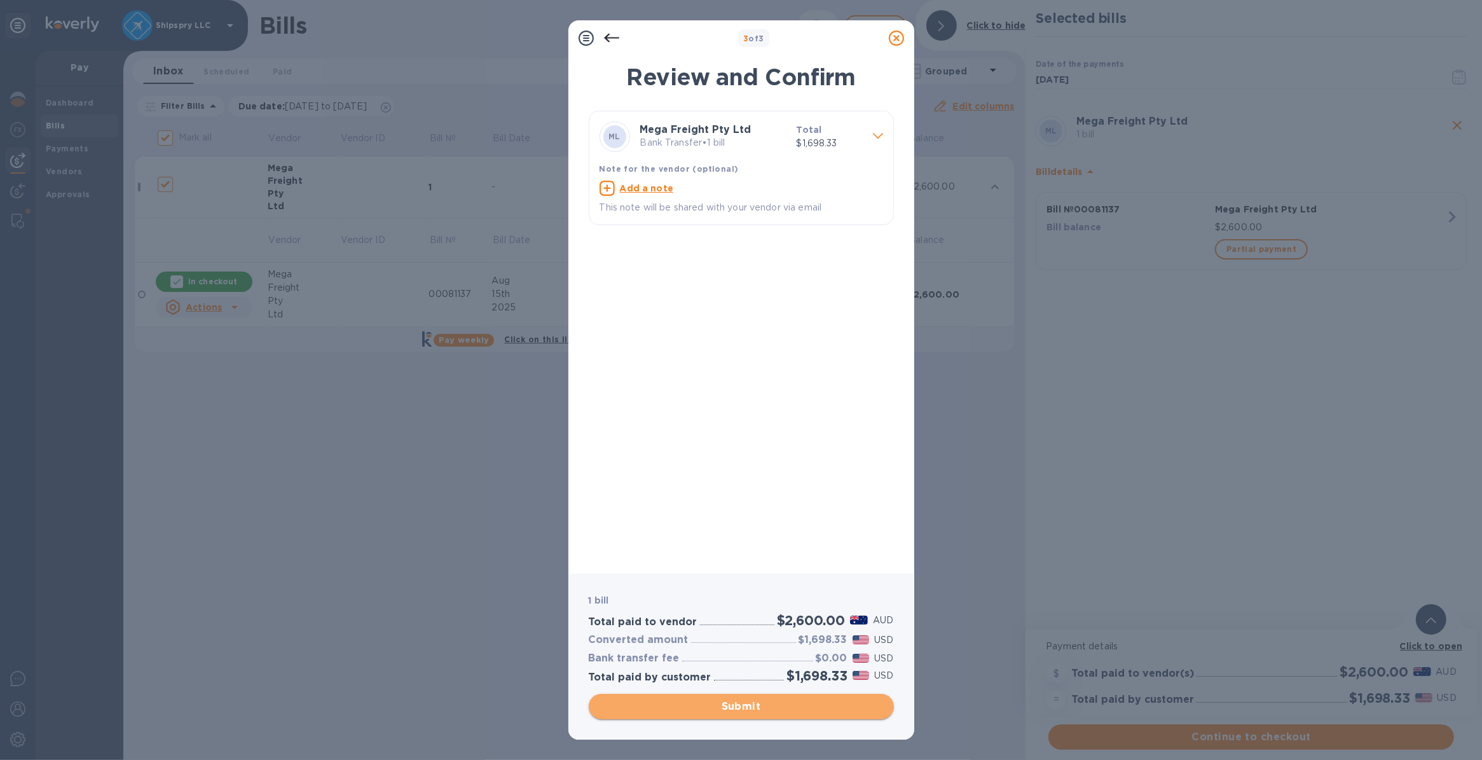
click at [710, 714] on button "Submit" at bounding box center [741, 706] width 305 height 25
